Goal: Information Seeking & Learning: Compare options

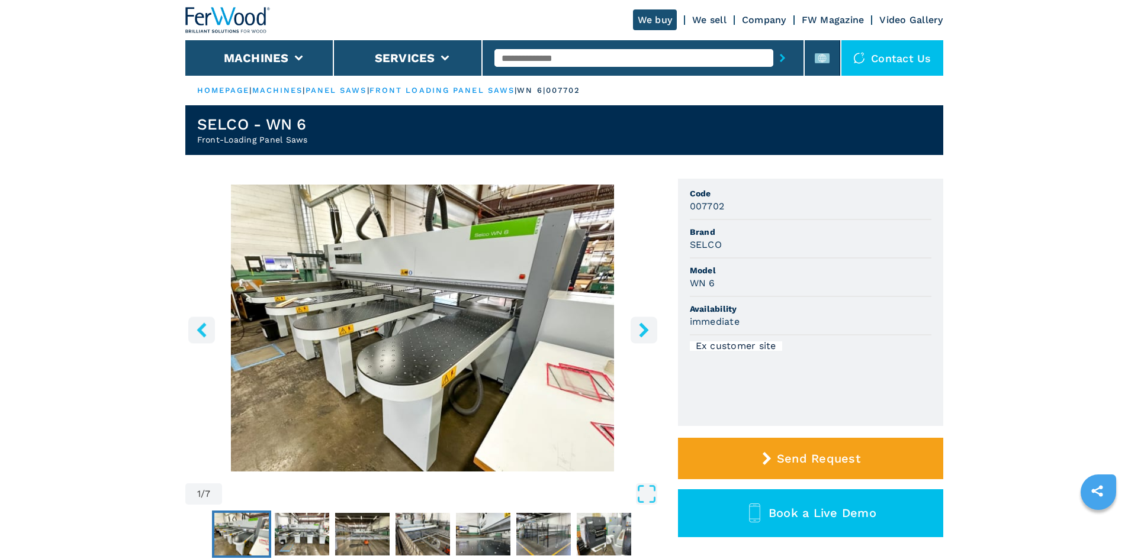
click at [897, 294] on li "Model WN 6" at bounding box center [811, 278] width 242 height 38
click at [569, 58] on input "text" at bounding box center [633, 58] width 279 height 18
paste input "******"
type input "******"
click at [780, 58] on icon "submit-button" at bounding box center [782, 58] width 5 height 8
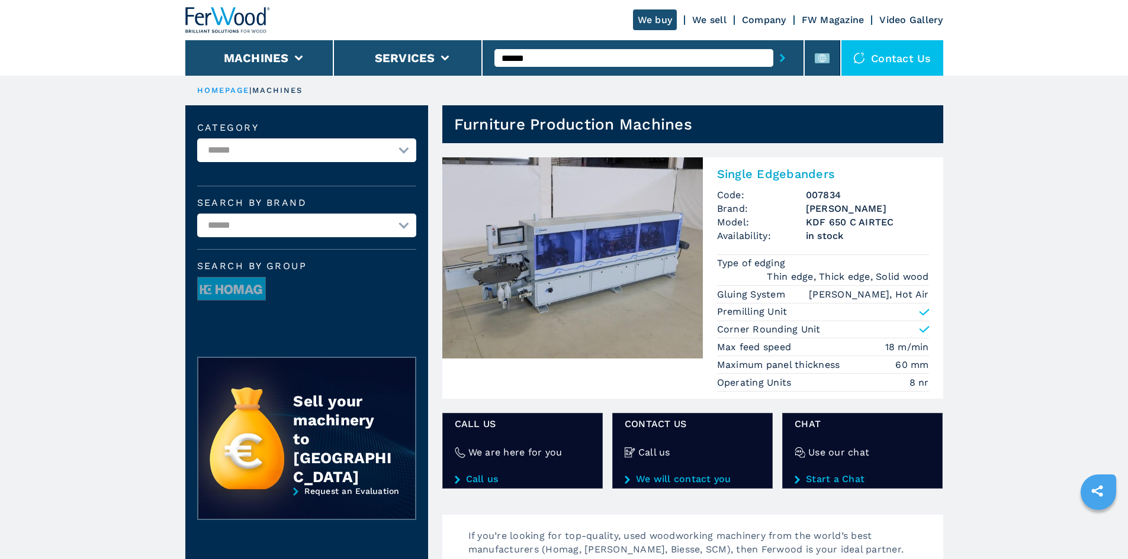
click at [775, 170] on h2 "Single Edgebanders" at bounding box center [823, 174] width 212 height 14
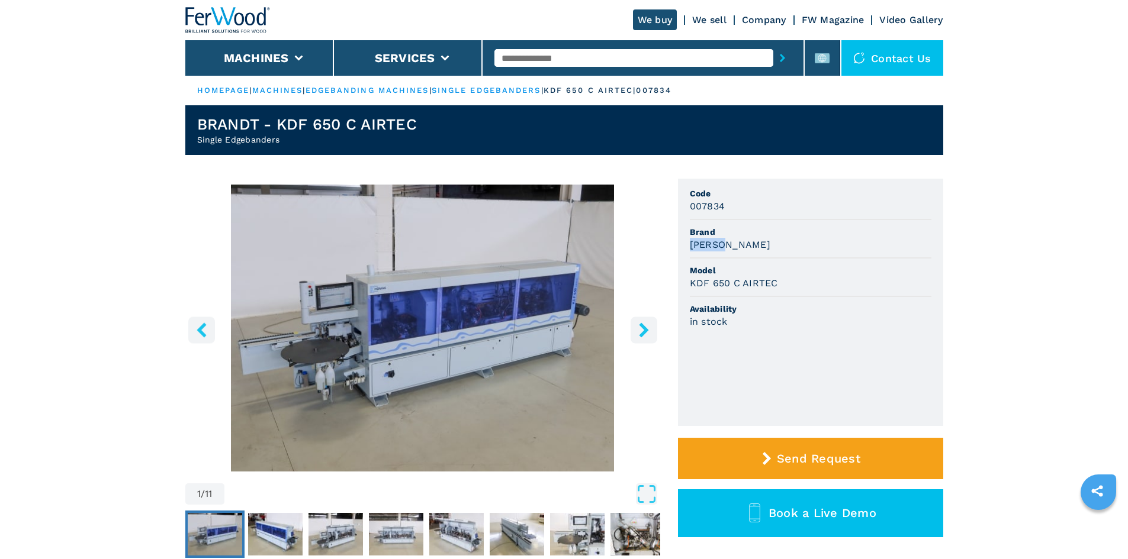
drag, startPoint x: 690, startPoint y: 243, endPoint x: 759, endPoint y: 255, distance: 70.2
click at [759, 255] on li "[PERSON_NAME]" at bounding box center [811, 239] width 242 height 38
copy h3 "[PERSON_NAME]"
click at [812, 301] on li "Availability in stock" at bounding box center [811, 315] width 242 height 37
drag, startPoint x: 689, startPoint y: 279, endPoint x: 781, endPoint y: 281, distance: 92.4
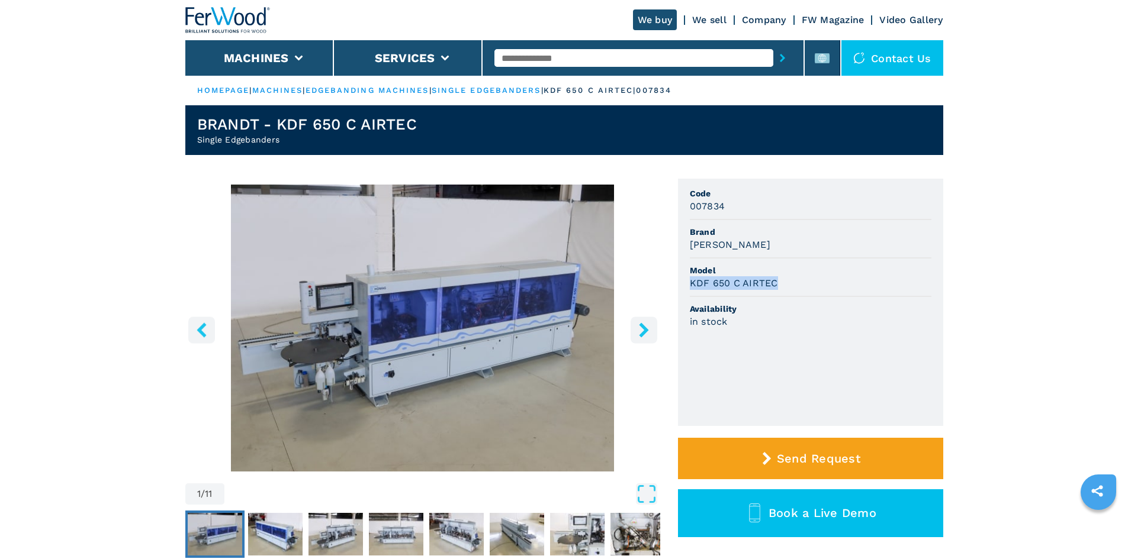
click at [781, 281] on div "KDF 650 C AIRTEC" at bounding box center [811, 283] width 242 height 14
copy h3 "KDF 650 C AIRTEC"
drag, startPoint x: 843, startPoint y: 307, endPoint x: 735, endPoint y: 251, distance: 121.3
click at [841, 304] on span "Availability" at bounding box center [811, 309] width 242 height 12
drag, startPoint x: 690, startPoint y: 208, endPoint x: 725, endPoint y: 204, distance: 35.1
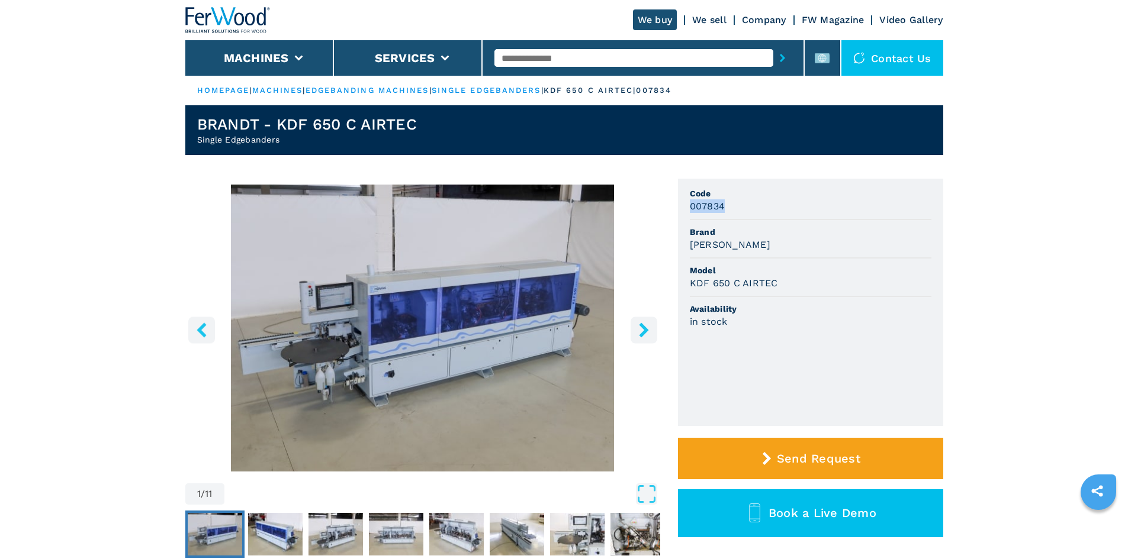
click at [725, 204] on div "007834" at bounding box center [811, 207] width 242 height 14
copy h3 "007834"
